Goal: Use online tool/utility

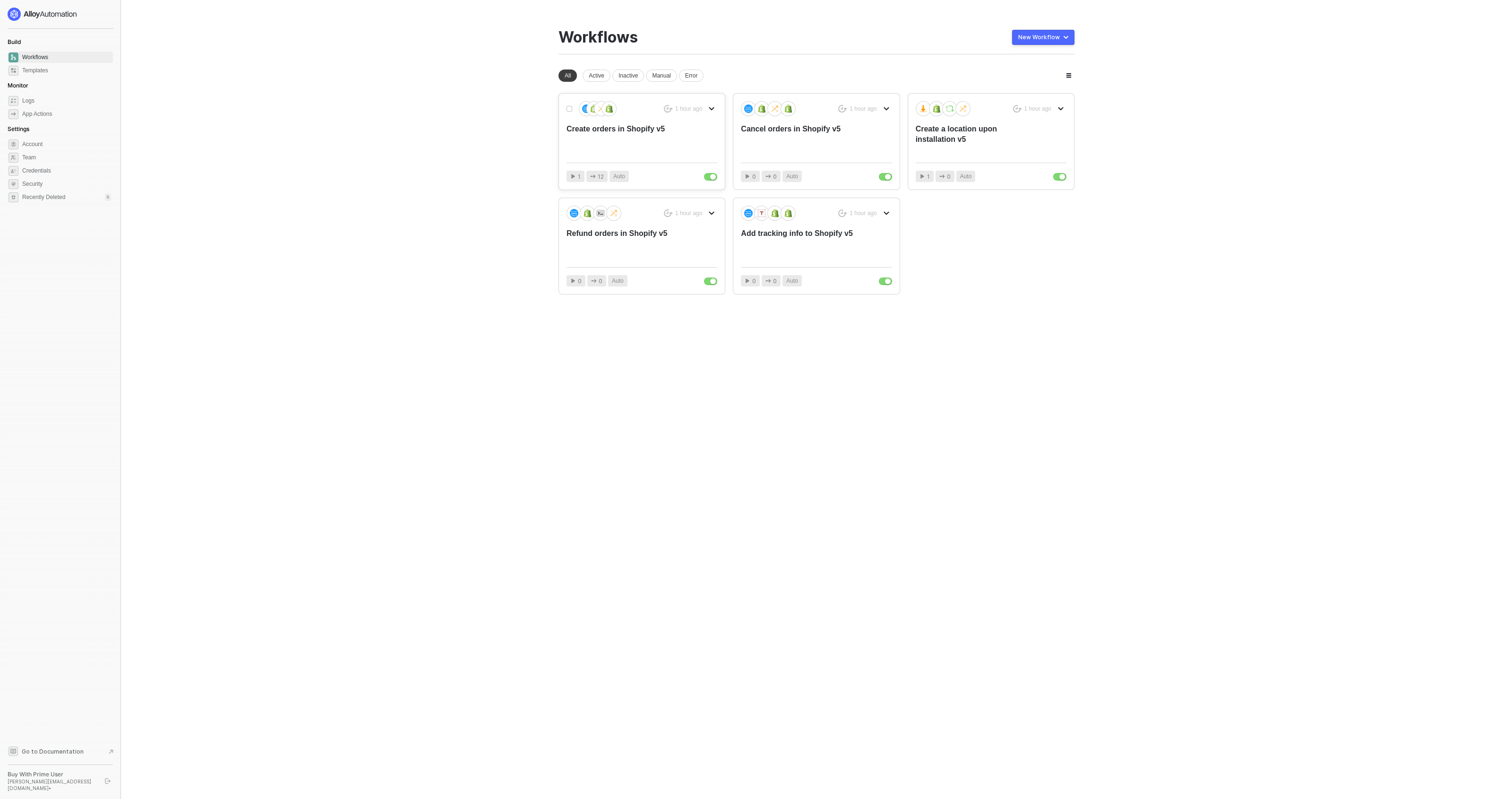
click at [644, 148] on div "Create orders in Shopify v5" at bounding box center [626, 139] width 120 height 32
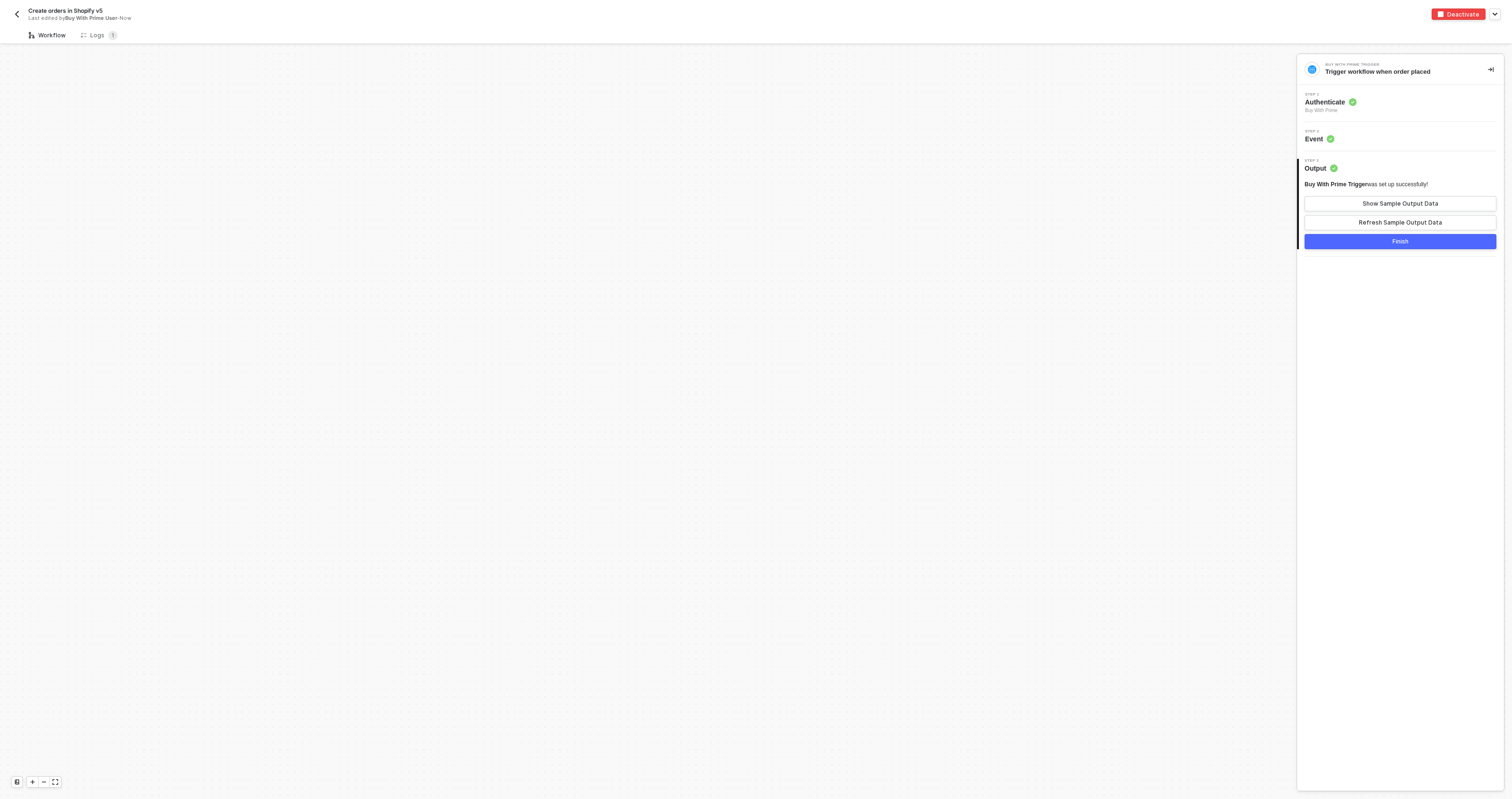
scroll to position [495, 0]
